Goal: Information Seeking & Learning: Check status

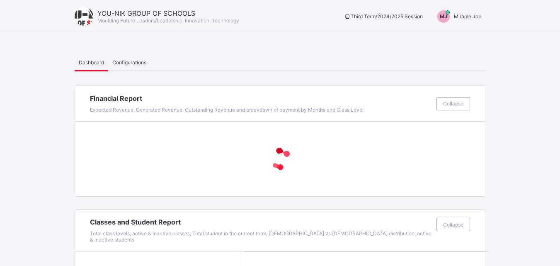
click at [477, 15] on span "Miracle Job" at bounding box center [467, 16] width 27 height 6
click at [454, 34] on span "Switch to Admin View" at bounding box center [450, 36] width 63 height 10
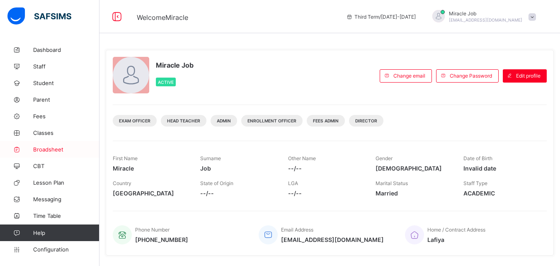
click at [58, 150] on span "Broadsheet" at bounding box center [66, 149] width 66 height 7
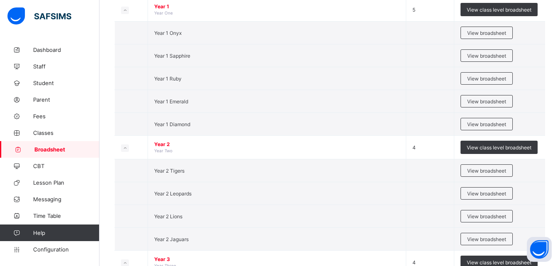
scroll to position [579, 0]
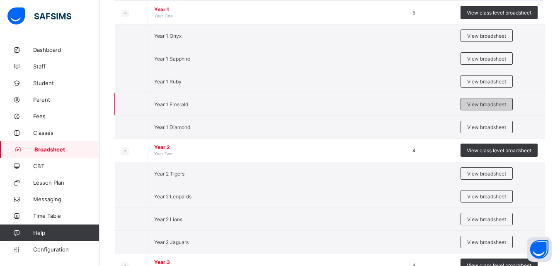
click at [480, 106] on span "View broadsheet" at bounding box center [486, 104] width 39 height 6
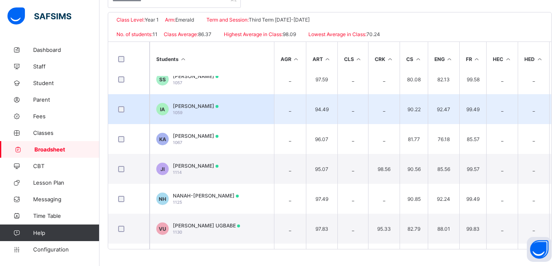
scroll to position [38, 0]
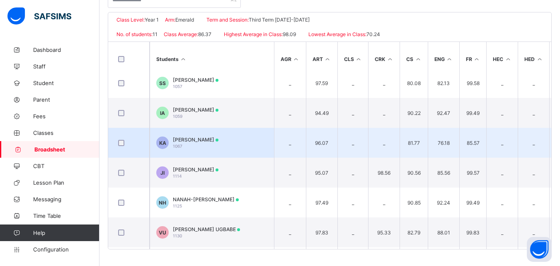
click at [235, 157] on td "KA KAMALUDEEN ABDULHAKEEM 1067" at bounding box center [212, 143] width 124 height 30
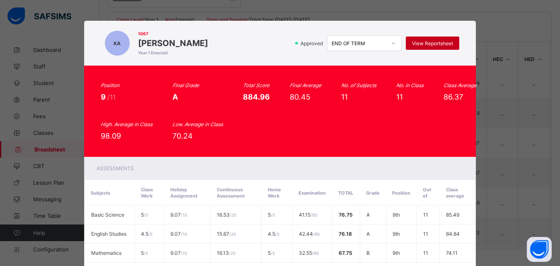
click at [427, 43] on span "View Reportsheet" at bounding box center [432, 43] width 41 height 6
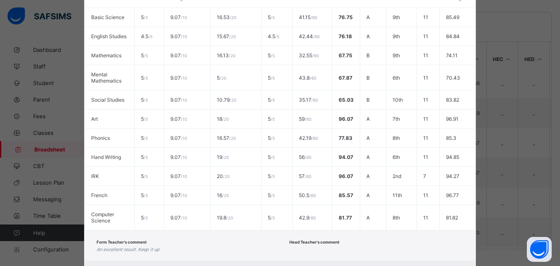
scroll to position [242, 0]
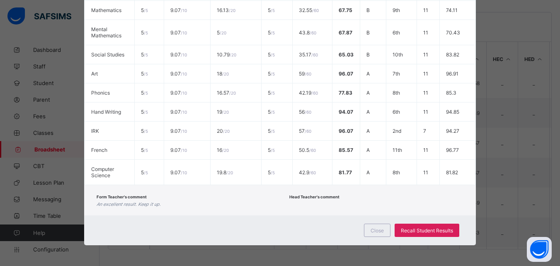
click at [372, 223] on div "Close Recall Student Results" at bounding box center [280, 230] width 392 height 30
click at [365, 226] on div "Close" at bounding box center [377, 229] width 27 height 13
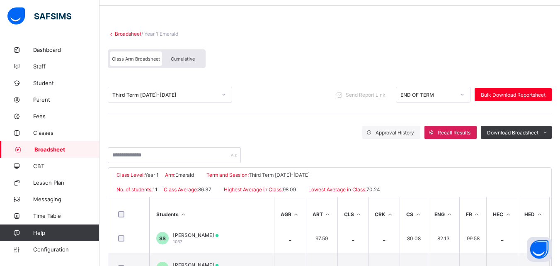
scroll to position [34, 0]
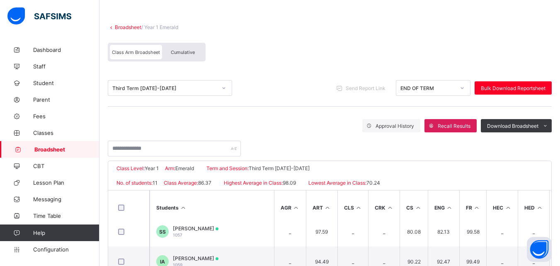
click at [58, 150] on span "Broadsheet" at bounding box center [66, 149] width 65 height 7
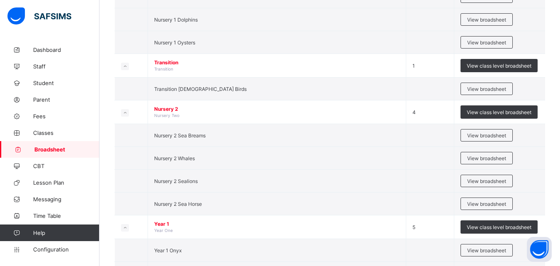
scroll to position [385, 0]
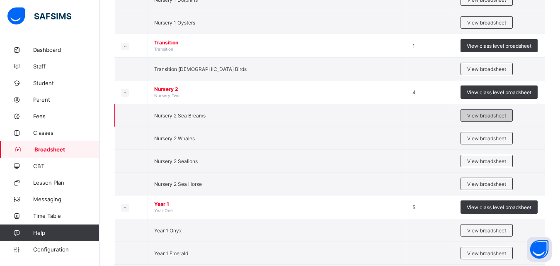
click at [474, 117] on span "View broadsheet" at bounding box center [486, 115] width 39 height 6
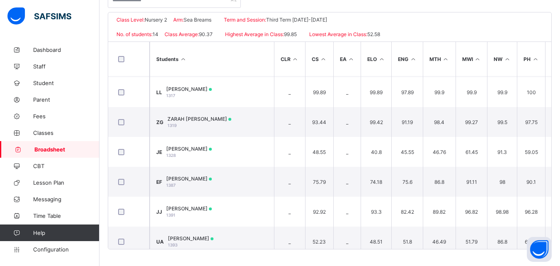
scroll to position [161, 0]
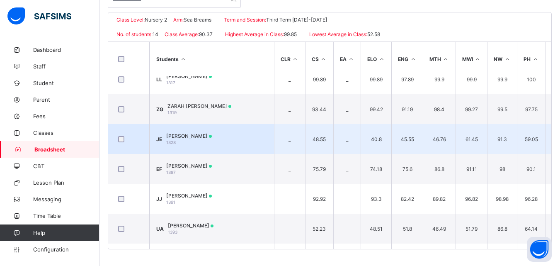
click at [212, 133] on span "JEFFREY CHUKWUEMEKA EGELE" at bounding box center [189, 136] width 46 height 6
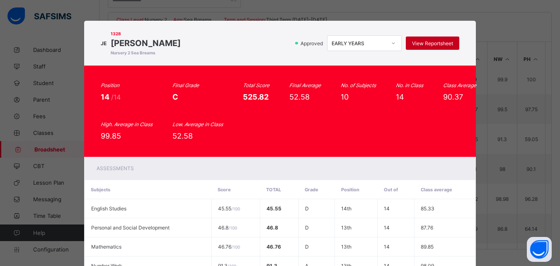
click at [432, 38] on div "View Reportsheet" at bounding box center [432, 42] width 53 height 13
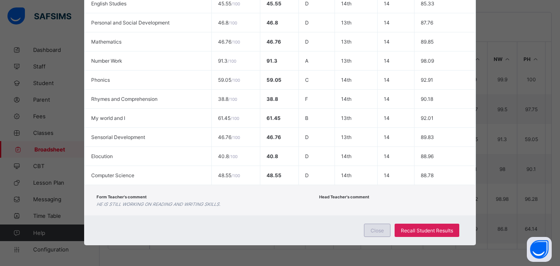
click at [379, 227] on span "Close" at bounding box center [376, 230] width 13 height 6
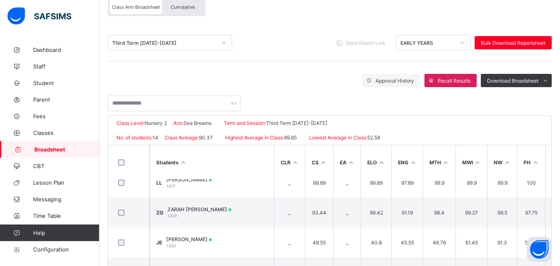
scroll to position [75, 0]
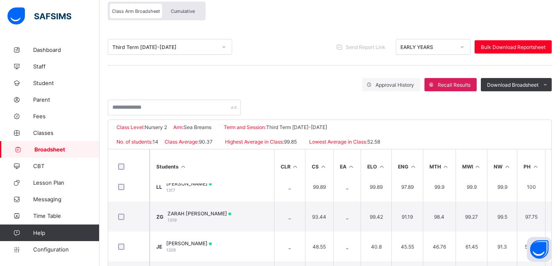
click at [60, 143] on link "Broadsheet" at bounding box center [49, 149] width 99 height 17
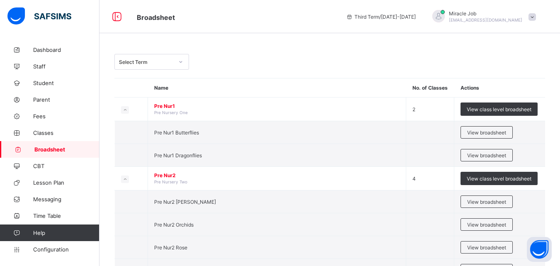
click at [66, 147] on span "Broadsheet" at bounding box center [66, 149] width 65 height 7
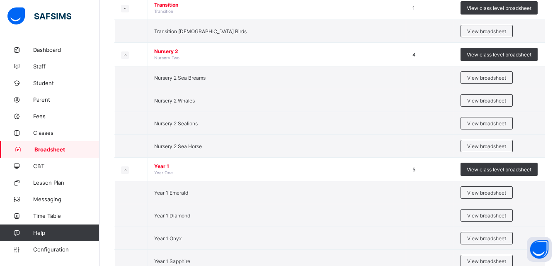
scroll to position [417, 0]
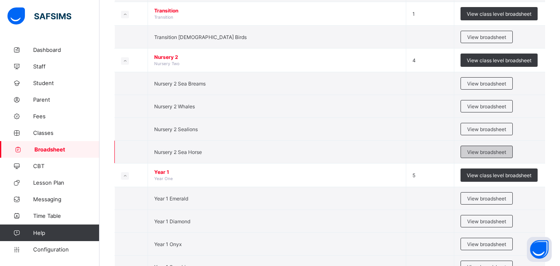
click at [480, 154] on span "View broadsheet" at bounding box center [486, 152] width 39 height 6
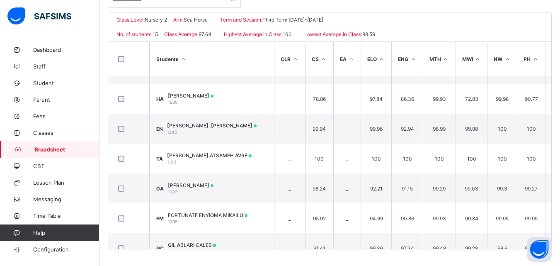
scroll to position [263, 0]
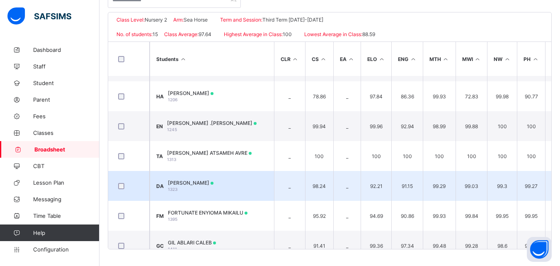
click at [221, 181] on td "DA DANIEL AKAEJE 1323" at bounding box center [212, 186] width 124 height 30
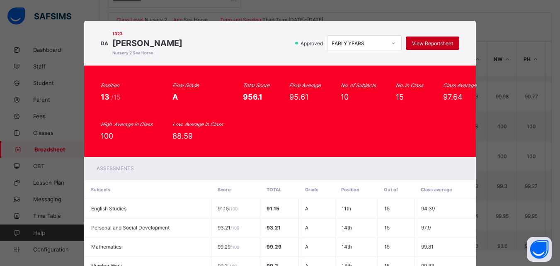
click at [417, 41] on span "View Reportsheet" at bounding box center [432, 43] width 41 height 6
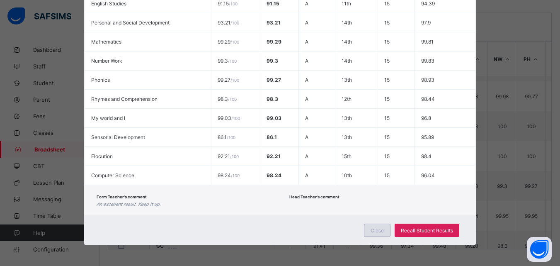
click at [382, 225] on div "Close" at bounding box center [377, 229] width 27 height 13
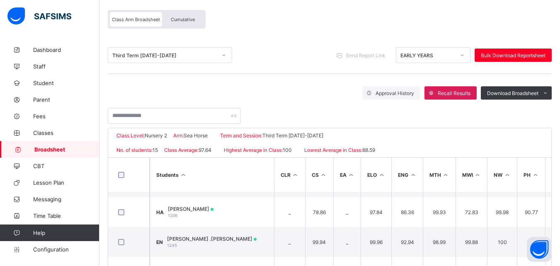
scroll to position [56, 0]
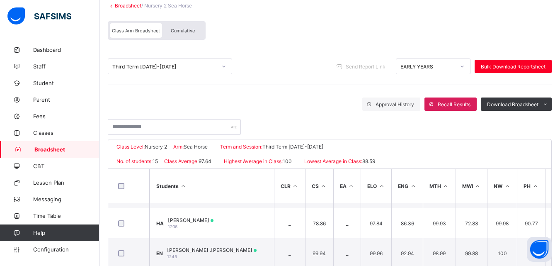
click at [191, 65] on div "Third Term 2024-2025" at bounding box center [164, 66] width 104 height 6
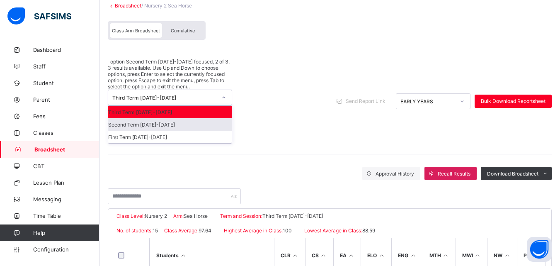
click at [160, 118] on div "Second Term 2024-2025" at bounding box center [169, 124] width 123 height 12
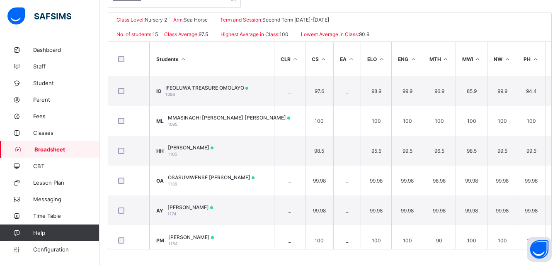
scroll to position [278, 0]
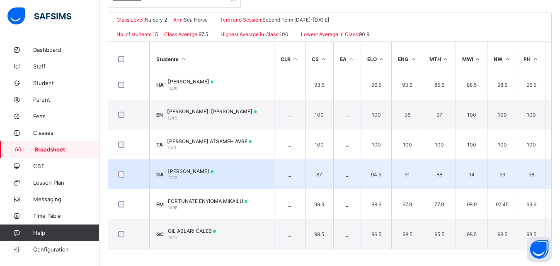
click at [239, 160] on td "DA DANIEL AKAEJE 1323" at bounding box center [212, 174] width 124 height 30
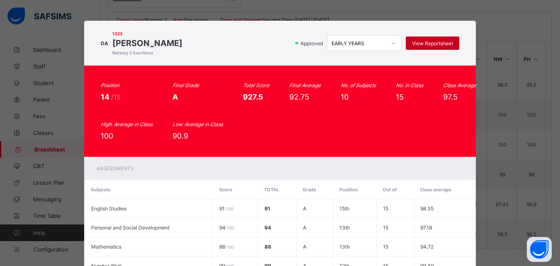
click at [421, 45] on span "View Reportsheet" at bounding box center [432, 43] width 41 height 6
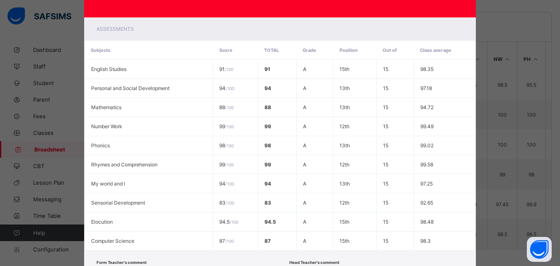
scroll to position [205, 0]
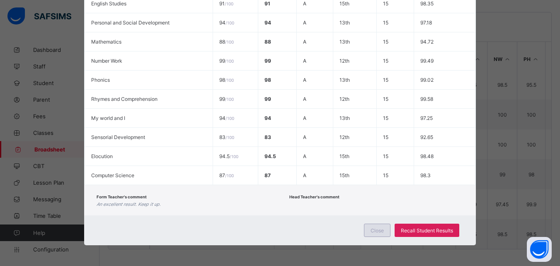
click at [366, 233] on div "Close" at bounding box center [377, 229] width 27 height 13
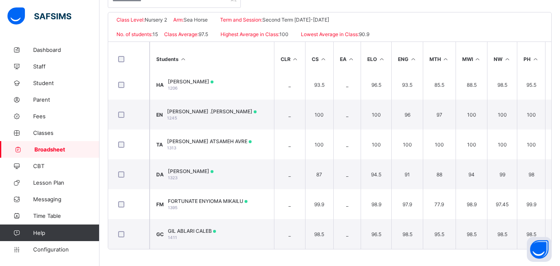
click at [50, 149] on span "Broadsheet" at bounding box center [66, 149] width 65 height 7
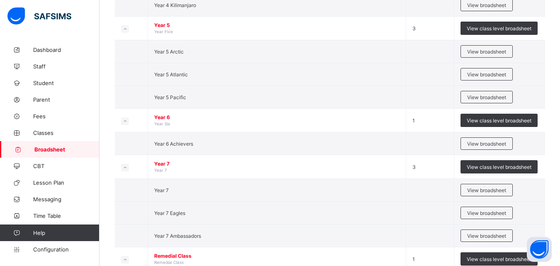
scroll to position [999, 0]
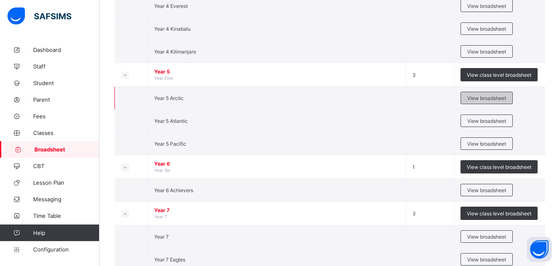
click at [492, 99] on span "View broadsheet" at bounding box center [486, 98] width 39 height 6
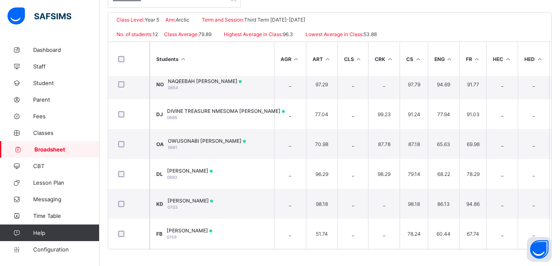
scroll to position [60, 0]
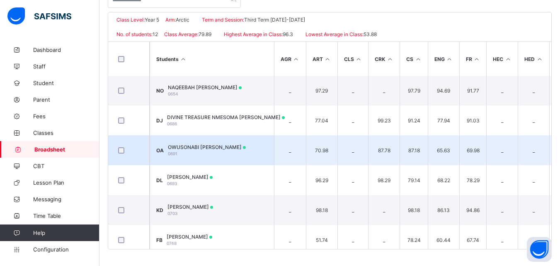
click at [236, 143] on td "OA OWUSONABI EMMANUELLA AGYO 0691" at bounding box center [212, 150] width 124 height 30
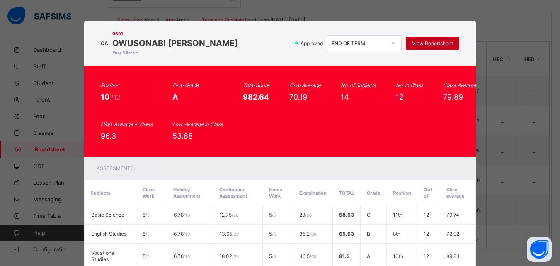
click at [423, 39] on div "View Reportsheet" at bounding box center [432, 42] width 53 height 13
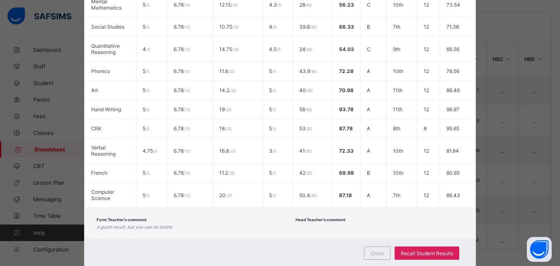
scroll to position [318, 0]
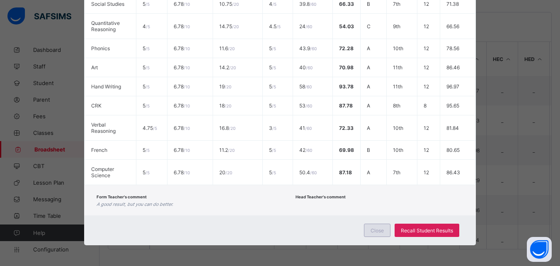
click at [382, 234] on div "Close" at bounding box center [377, 229] width 27 height 13
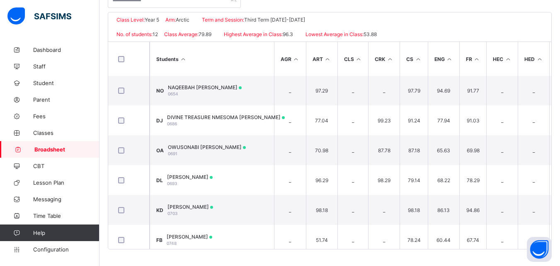
scroll to position [0, 0]
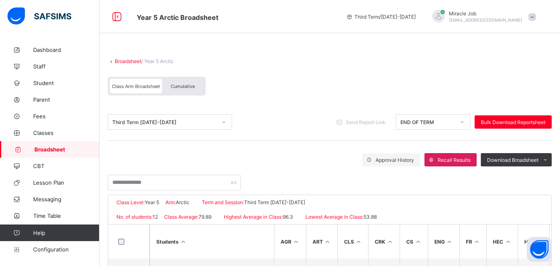
click at [128, 62] on link "Broadsheet" at bounding box center [128, 61] width 27 height 6
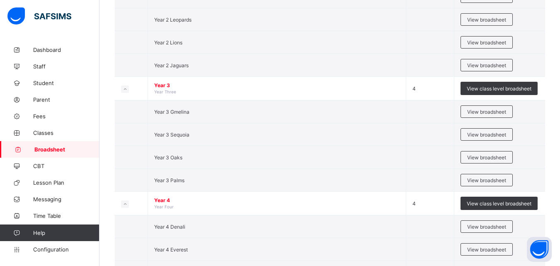
scroll to position [753, 0]
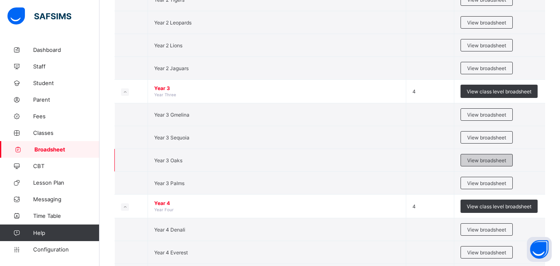
click at [473, 157] on span "View broadsheet" at bounding box center [486, 160] width 39 height 6
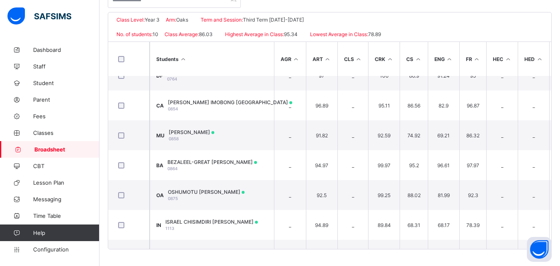
scroll to position [84, 0]
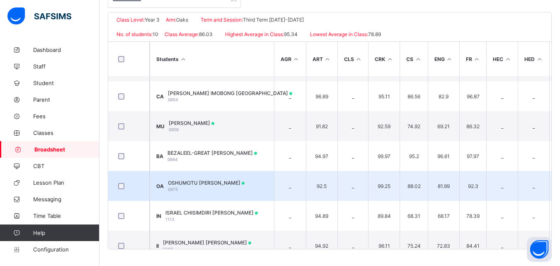
click at [221, 182] on span "OSHUMOTU JOANAH AGYO" at bounding box center [206, 182] width 77 height 6
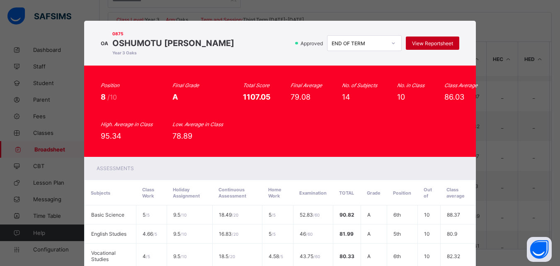
click at [421, 39] on div "View Reportsheet" at bounding box center [432, 42] width 53 height 13
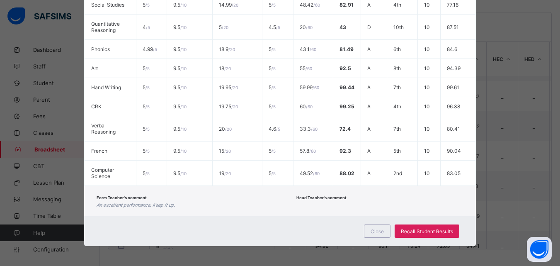
scroll to position [318, 0]
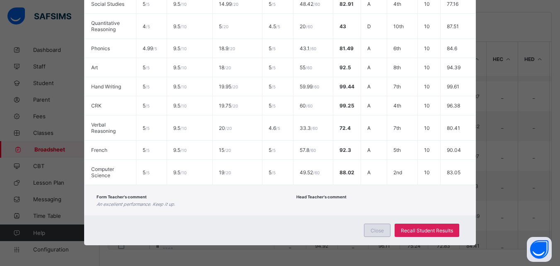
click at [377, 230] on span "Close" at bounding box center [376, 230] width 13 height 6
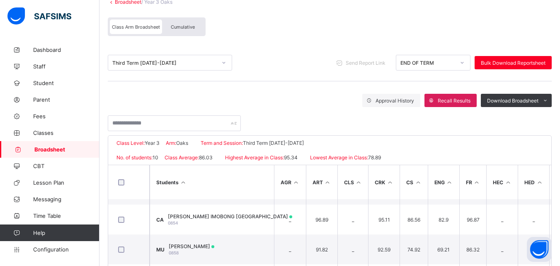
scroll to position [56, 0]
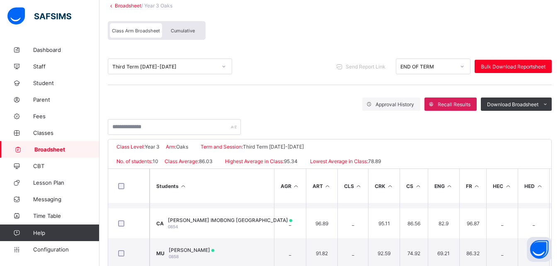
click at [54, 146] on span "Broadsheet" at bounding box center [66, 149] width 65 height 7
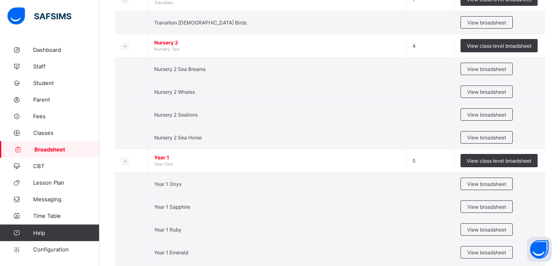
scroll to position [428, 0]
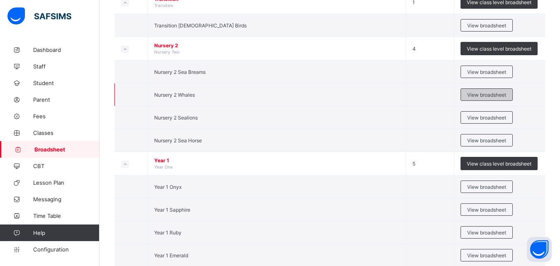
click at [498, 92] on span "View broadsheet" at bounding box center [486, 95] width 39 height 6
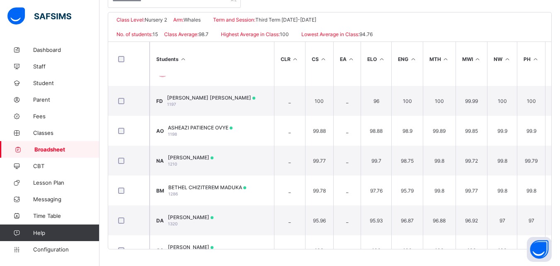
scroll to position [278, 0]
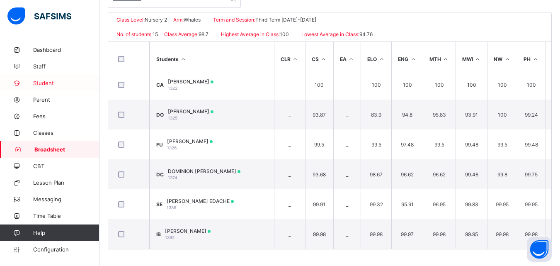
click at [51, 82] on span "Student" at bounding box center [66, 83] width 66 height 7
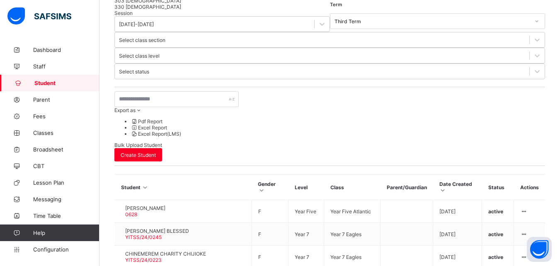
scroll to position [47, 0]
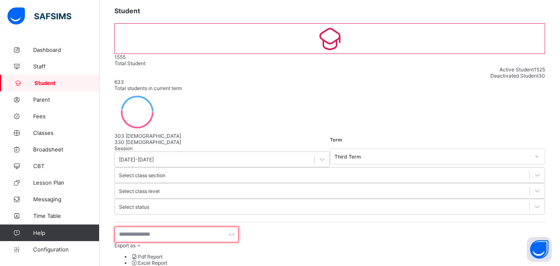
click at [176, 226] on input "text" at bounding box center [176, 234] width 124 height 16
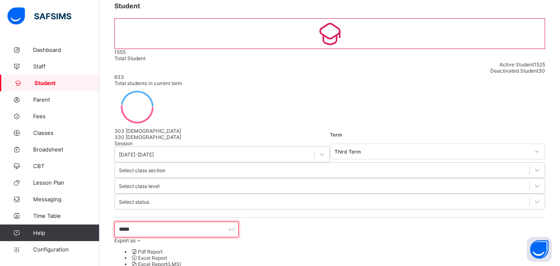
scroll to position [53, 0]
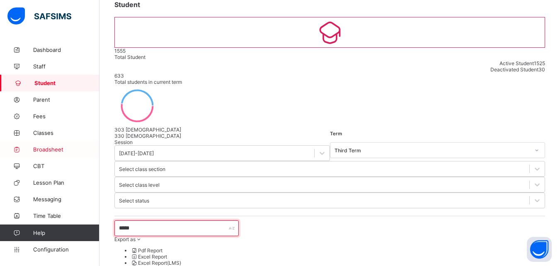
type input "*****"
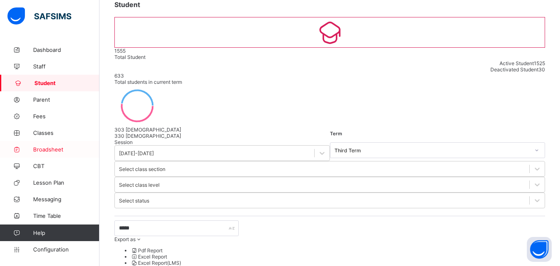
click at [69, 145] on link "Broadsheet" at bounding box center [49, 149] width 99 height 17
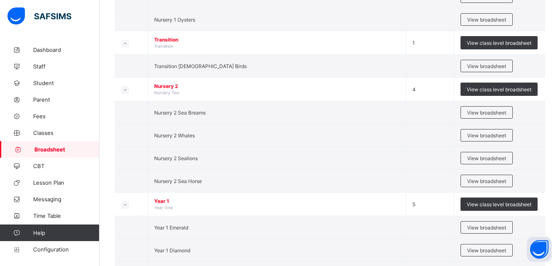
scroll to position [394, 0]
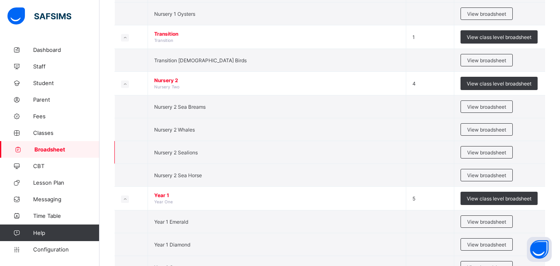
click at [478, 158] on td "View broadsheet" at bounding box center [499, 152] width 91 height 23
click at [474, 152] on span "View broadsheet" at bounding box center [486, 152] width 39 height 6
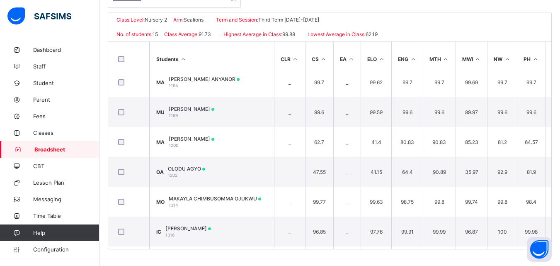
scroll to position [172, 0]
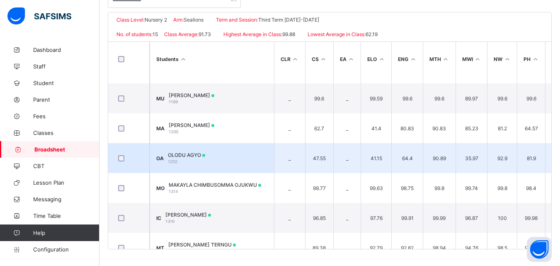
click at [199, 155] on span "OLODU AGYO" at bounding box center [186, 155] width 37 height 6
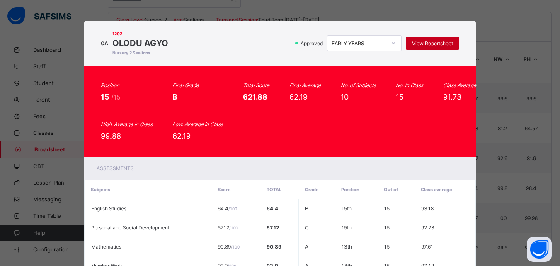
click at [422, 39] on div "View Reportsheet" at bounding box center [432, 42] width 53 height 13
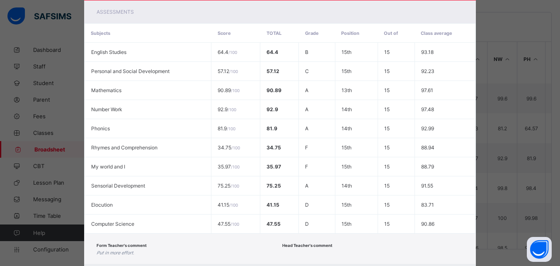
scroll to position [188, 0]
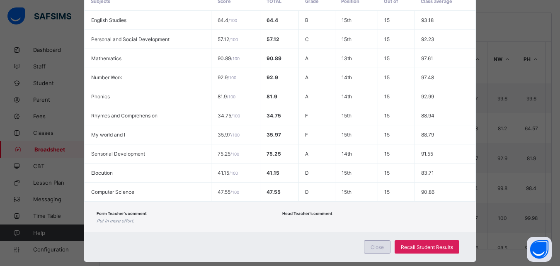
click at [373, 242] on div "Close" at bounding box center [377, 246] width 27 height 13
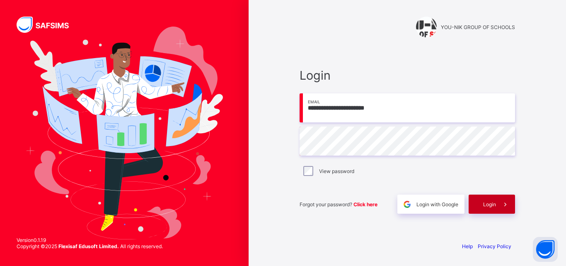
click at [494, 209] on div "Login" at bounding box center [492, 203] width 46 height 19
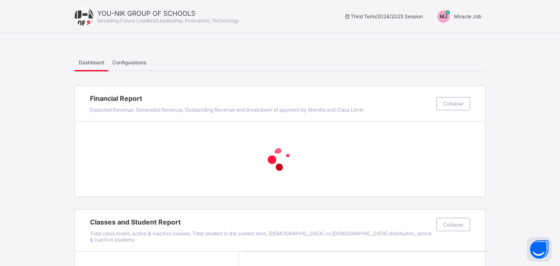
click at [469, 16] on span "Miracle Job" at bounding box center [467, 16] width 27 height 6
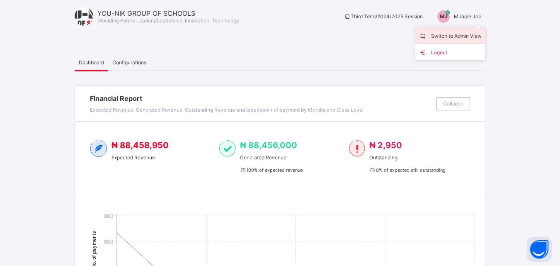
click at [463, 34] on span "Switch to Admin View" at bounding box center [450, 36] width 63 height 10
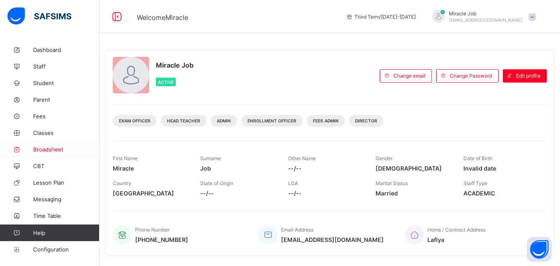
click at [54, 148] on span "Broadsheet" at bounding box center [66, 149] width 66 height 7
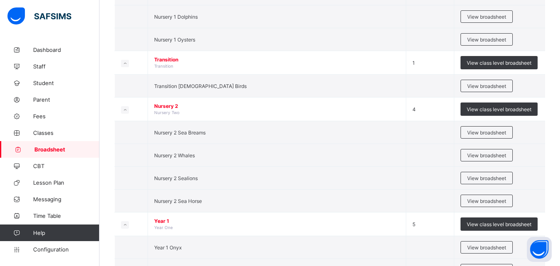
scroll to position [388, 0]
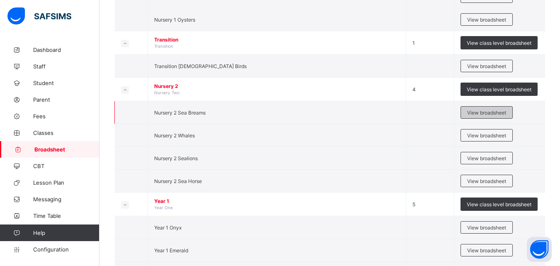
click at [481, 111] on span "View broadsheet" at bounding box center [486, 112] width 39 height 6
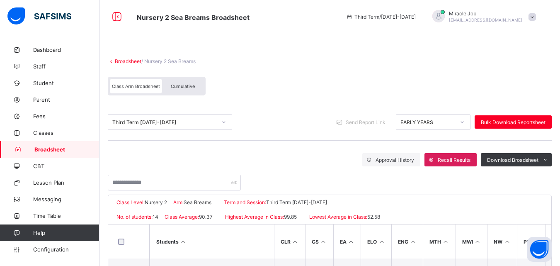
click at [135, 65] on div "Broadsheet / Nursery 2 Sea Breams Class Arm Broadsheet Cumulative" at bounding box center [330, 77] width 444 height 54
click at [134, 65] on div "Broadsheet / Nursery 2 Sea Breams Class Arm Broadsheet Cumulative" at bounding box center [330, 77] width 444 height 54
click at [131, 60] on link "Broadsheet" at bounding box center [128, 61] width 27 height 6
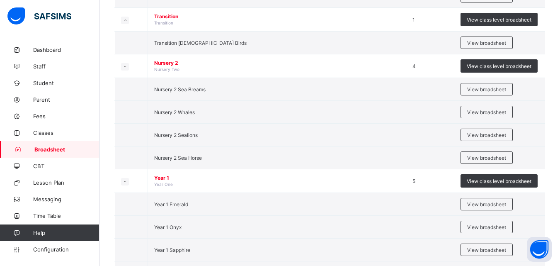
scroll to position [382, 0]
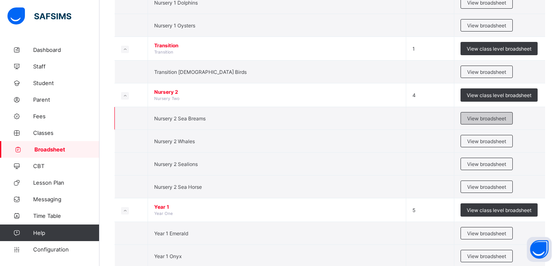
click at [481, 114] on div "View broadsheet" at bounding box center [486, 118] width 52 height 12
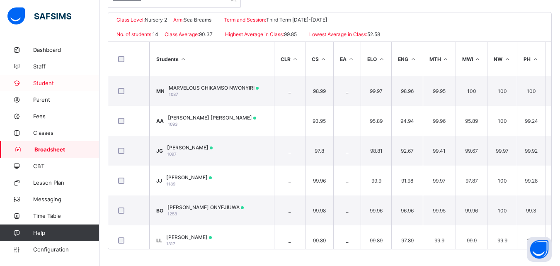
click at [56, 83] on span "Student" at bounding box center [66, 83] width 66 height 7
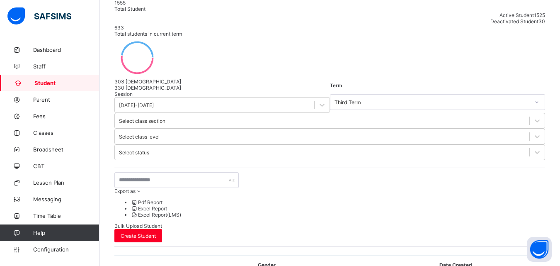
scroll to position [182, 0]
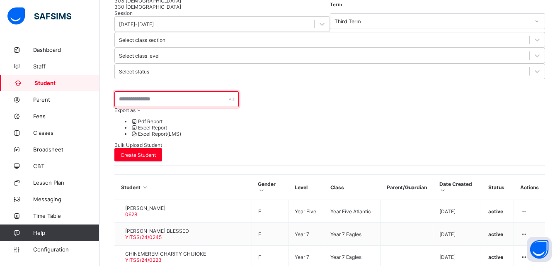
click at [172, 91] on input "text" at bounding box center [176, 99] width 124 height 16
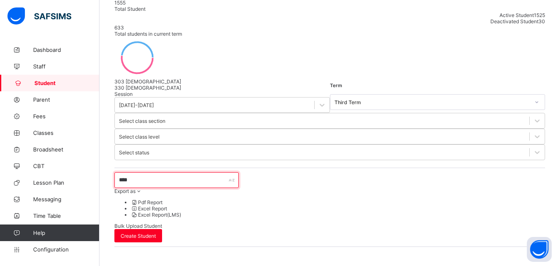
type input "****"
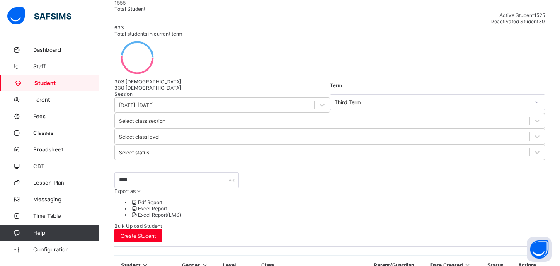
scroll to position [148, 0]
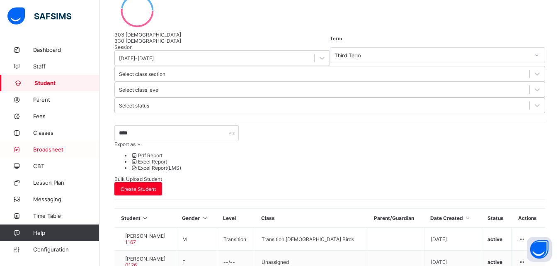
click at [60, 149] on span "Broadsheet" at bounding box center [66, 149] width 66 height 7
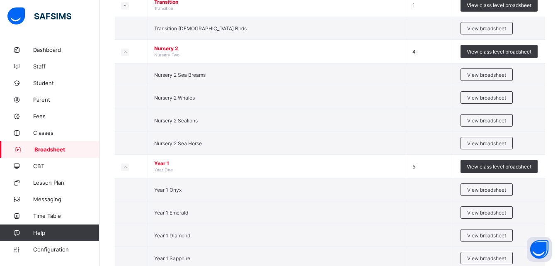
scroll to position [399, 0]
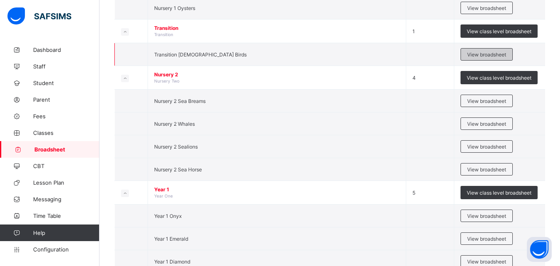
click at [492, 53] on span "View broadsheet" at bounding box center [486, 54] width 39 height 6
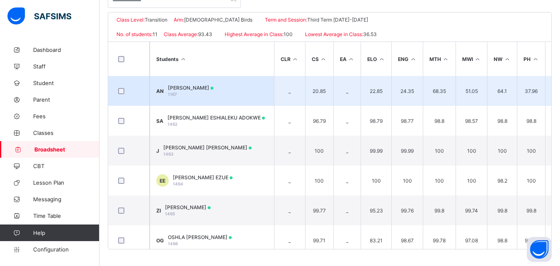
click at [256, 86] on td "AN ABDULLAHI NUHU 1167" at bounding box center [212, 91] width 124 height 30
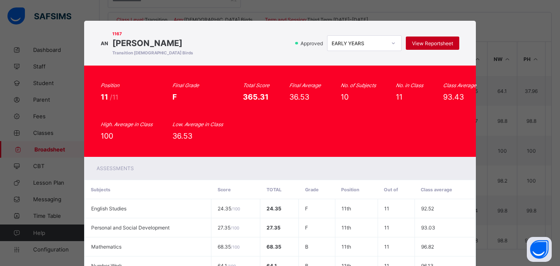
click at [434, 41] on span "View Reportsheet" at bounding box center [432, 43] width 41 height 6
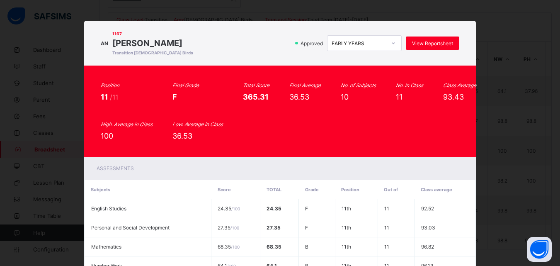
scroll to position [205, 0]
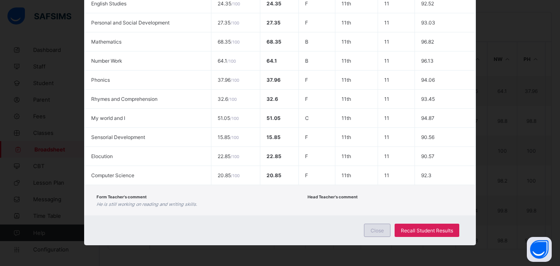
click at [377, 229] on span "Close" at bounding box center [376, 230] width 13 height 6
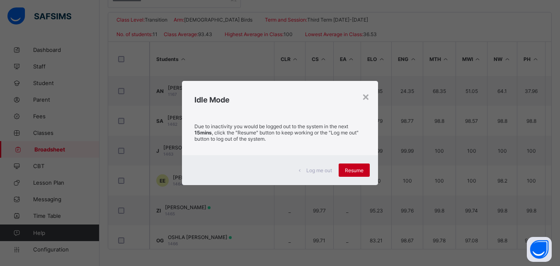
click at [360, 169] on span "Resume" at bounding box center [354, 170] width 19 height 6
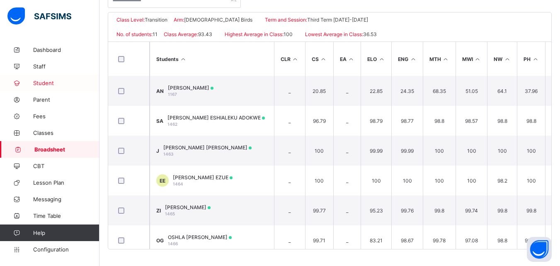
click at [57, 80] on span "Student" at bounding box center [66, 83] width 66 height 7
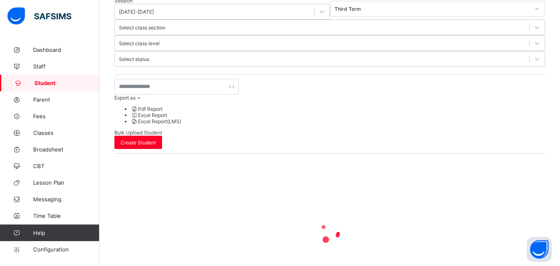
scroll to position [102, 0]
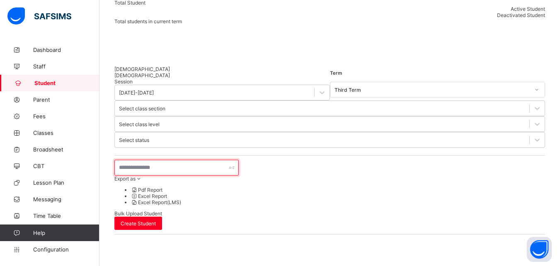
click at [179, 160] on input "text" at bounding box center [176, 168] width 124 height 16
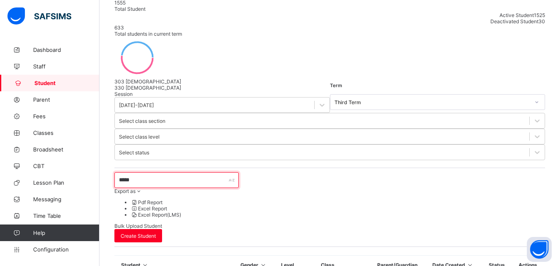
scroll to position [34, 0]
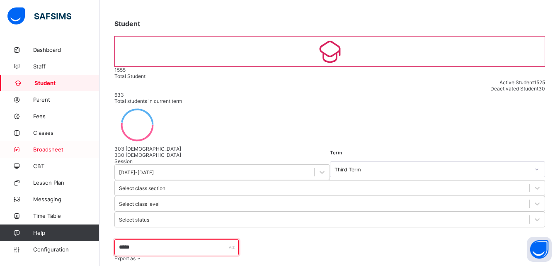
type input "*****"
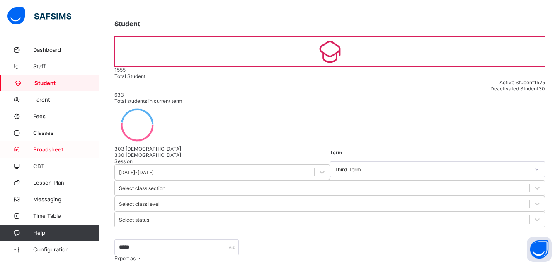
click at [63, 147] on span "Broadsheet" at bounding box center [66, 149] width 66 height 7
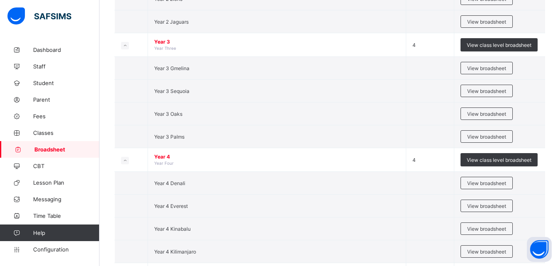
scroll to position [762, 0]
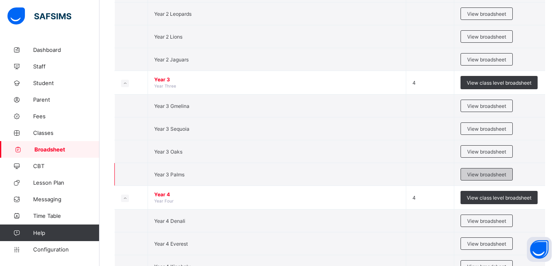
click at [478, 169] on div "View broadsheet" at bounding box center [486, 174] width 52 height 12
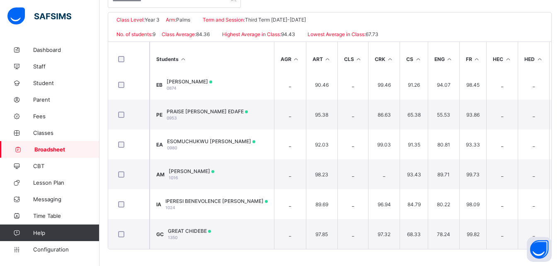
scroll to position [99, 0]
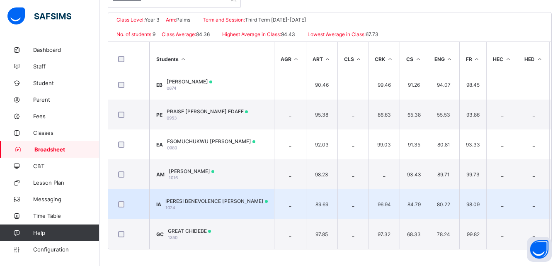
click at [224, 206] on div "IPERESI BENEVOLENCE ALOKO 1024" at bounding box center [216, 204] width 102 height 12
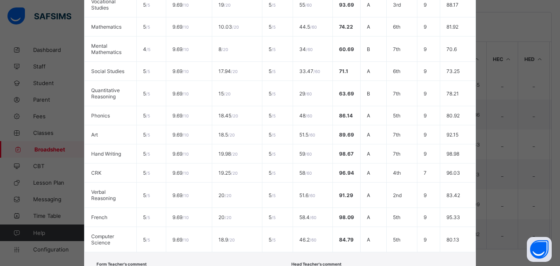
scroll to position [289, 0]
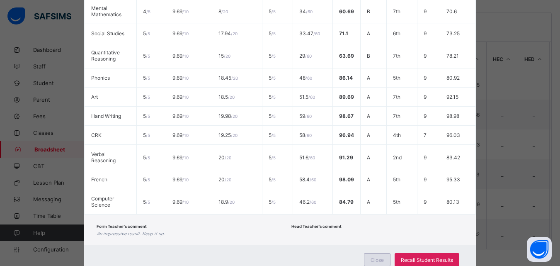
click at [375, 261] on span "Close" at bounding box center [376, 259] width 13 height 6
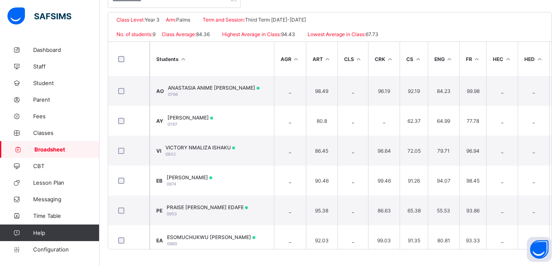
scroll to position [0, 0]
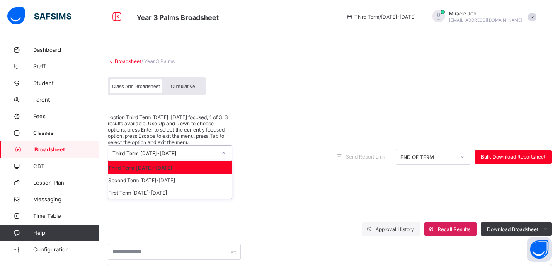
click at [174, 150] on div "Third Term 2024-2025" at bounding box center [164, 153] width 104 height 6
click at [153, 186] on div "First Term 2024-2025" at bounding box center [169, 192] width 123 height 12
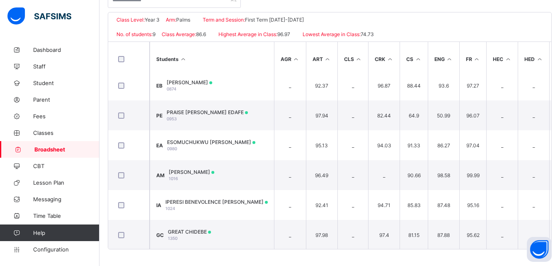
scroll to position [99, 0]
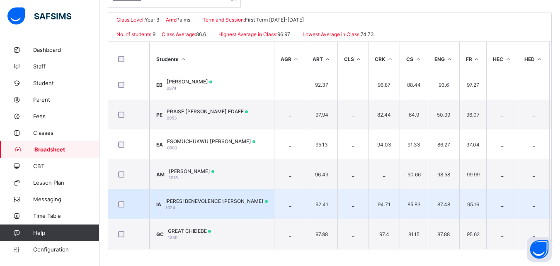
click at [265, 200] on span at bounding box center [266, 201] width 3 height 3
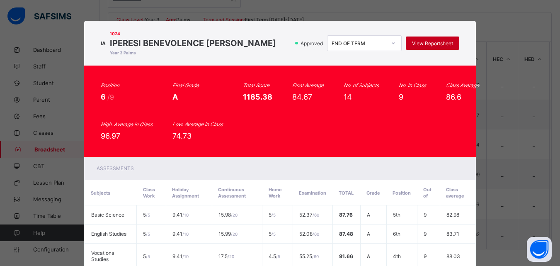
click at [416, 39] on div "View Reportsheet" at bounding box center [432, 42] width 53 height 13
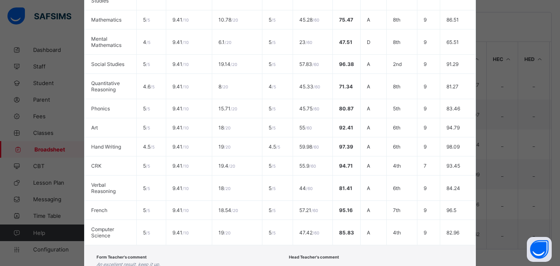
scroll to position [318, 0]
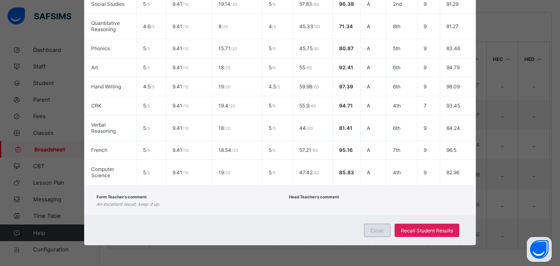
click at [376, 230] on span "Close" at bounding box center [376, 230] width 13 height 6
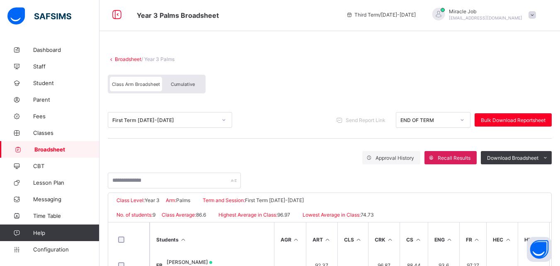
scroll to position [0, 0]
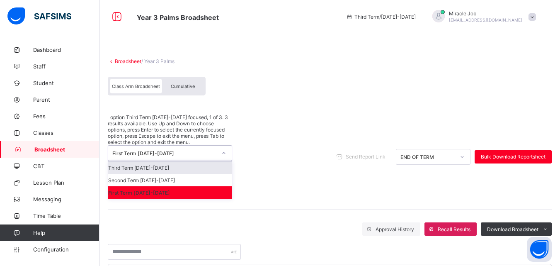
click at [188, 145] on div "First Term 2024-2025" at bounding box center [162, 152] width 108 height 15
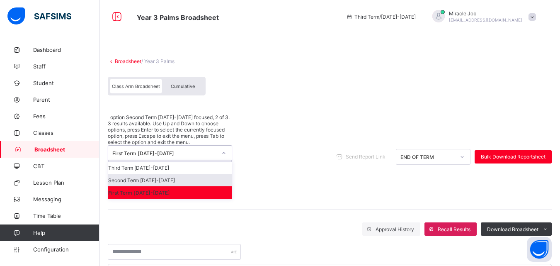
click at [157, 174] on div "Second Term 2024-2025" at bounding box center [169, 180] width 123 height 12
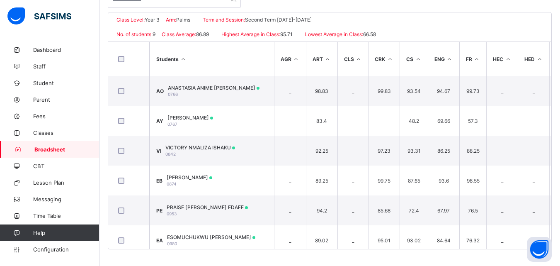
scroll to position [99, 0]
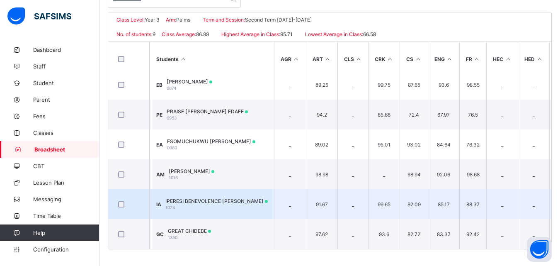
click at [239, 191] on td "IA IPERESI BENEVOLENCE ALOKO 1024" at bounding box center [212, 204] width 124 height 30
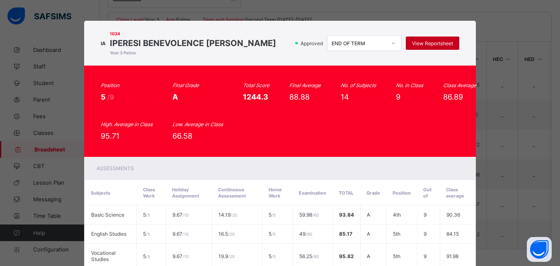
click at [412, 43] on span "View Reportsheet" at bounding box center [432, 43] width 41 height 6
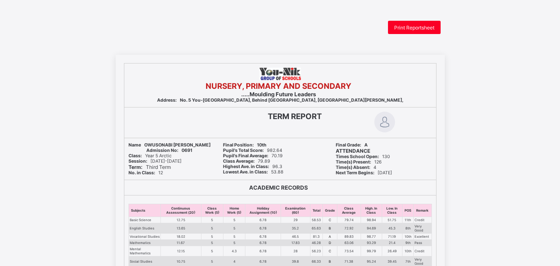
click at [419, 25] on span "Print Reportsheet" at bounding box center [414, 27] width 40 height 6
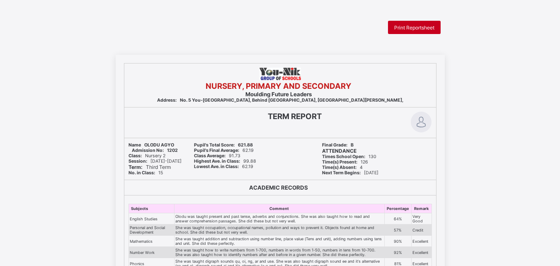
click at [414, 32] on div "Print Reportsheet" at bounding box center [414, 27] width 53 height 13
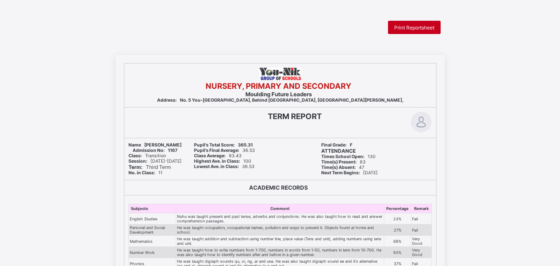
click at [404, 25] on span "Print Reportsheet" at bounding box center [414, 27] width 40 height 6
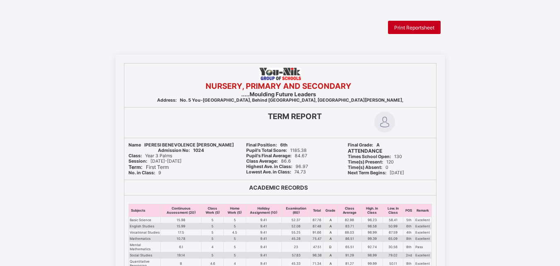
click at [402, 26] on span "Print Reportsheet" at bounding box center [414, 27] width 40 height 6
click at [400, 26] on span "Print Reportsheet" at bounding box center [414, 27] width 40 height 6
